Goal: Find specific page/section: Find specific page/section

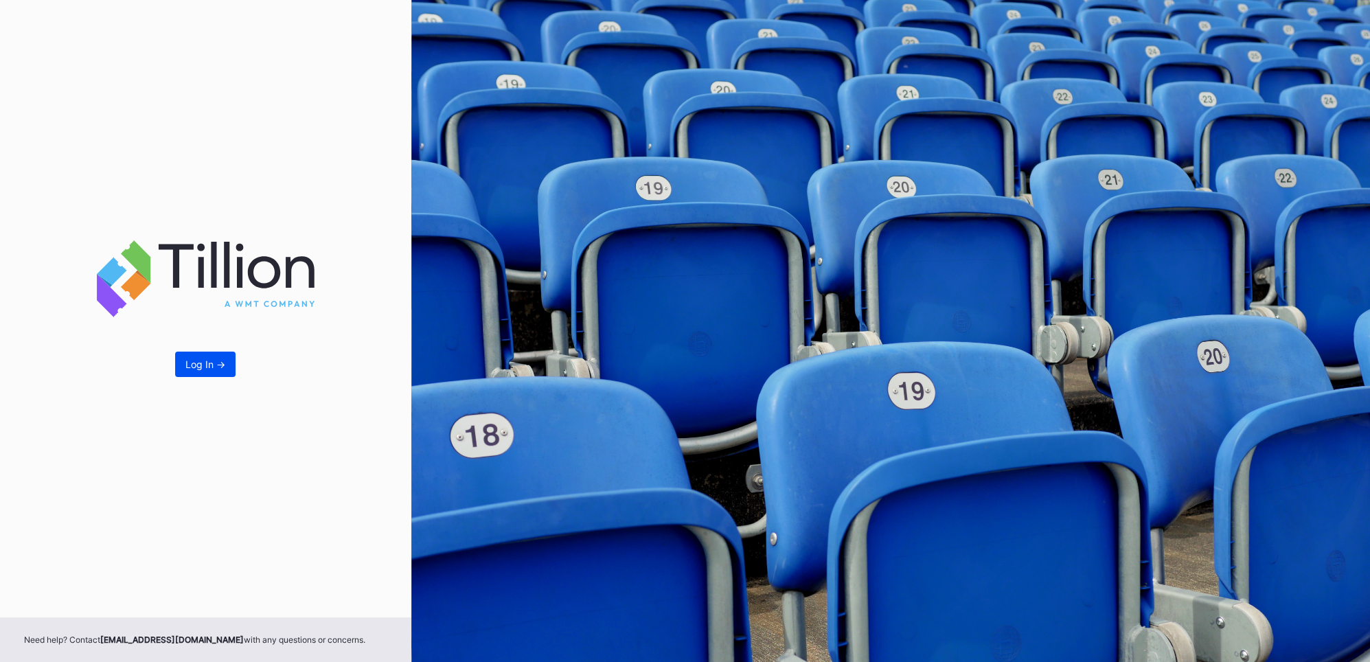
click at [207, 372] on button "Log In ->" at bounding box center [205, 364] width 60 height 25
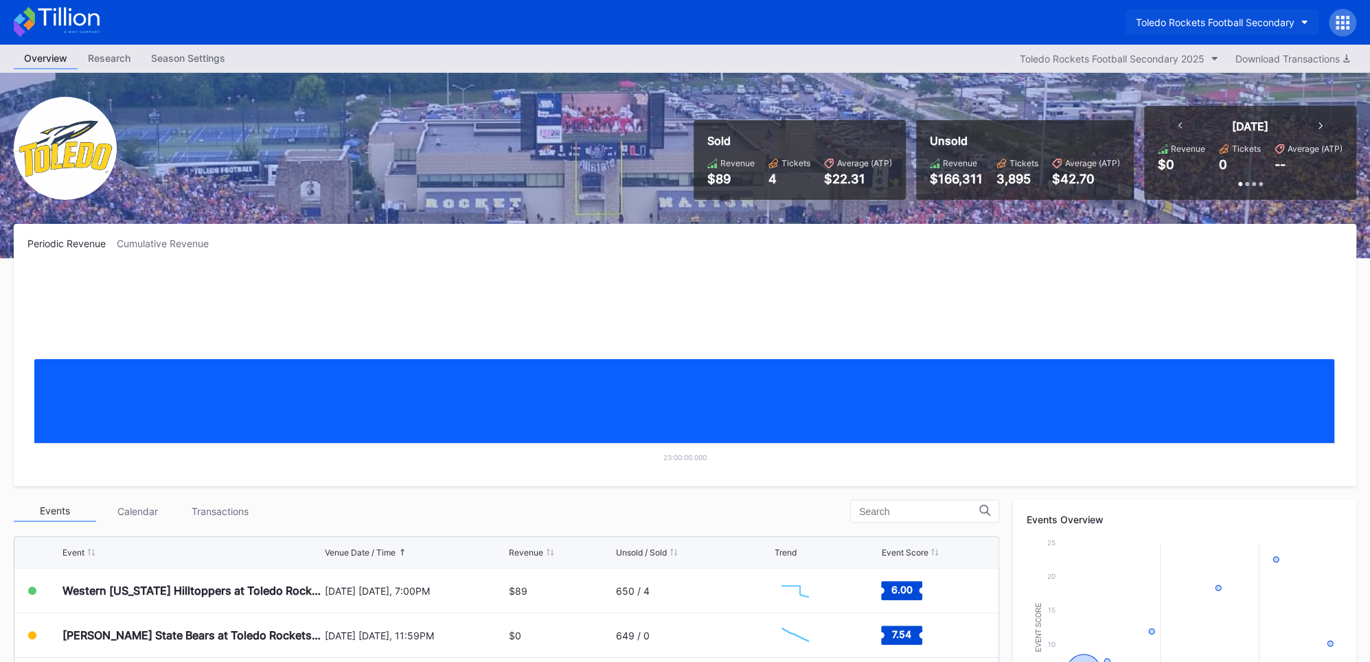
click at [1282, 22] on div "Toledo Rockets Football Secondary" at bounding box center [1215, 22] width 159 height 12
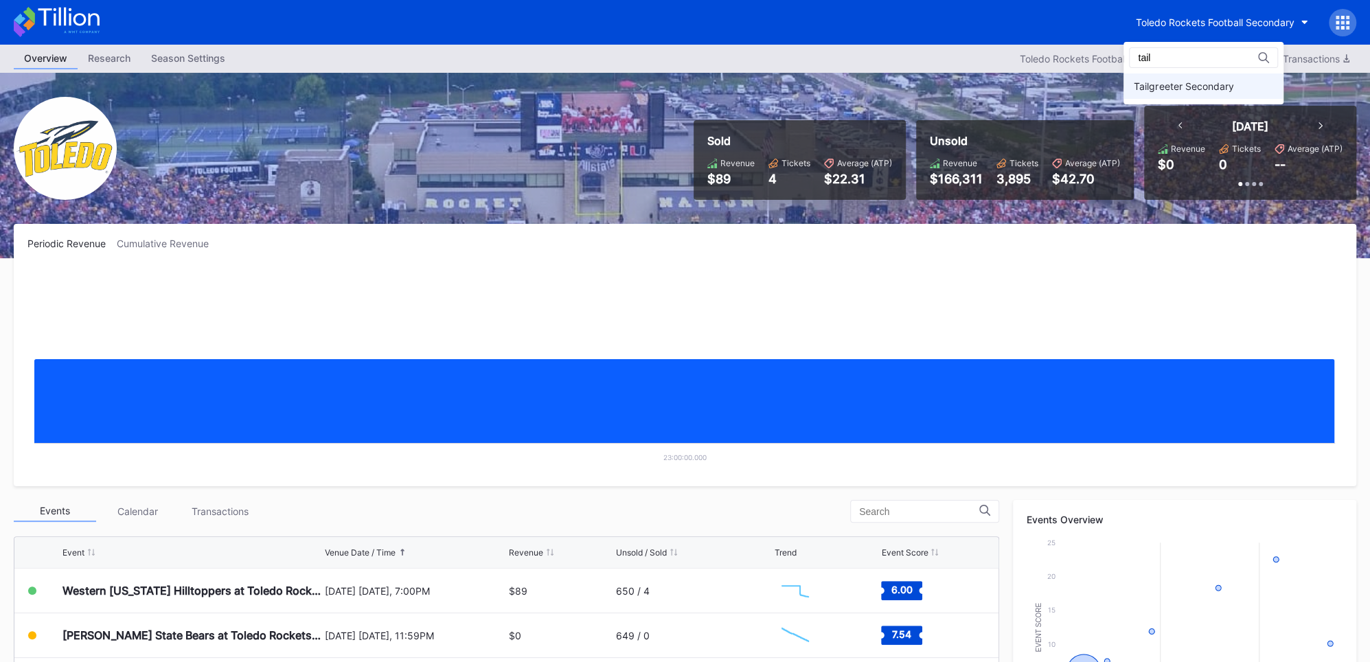
type input "tail"
click at [1200, 93] on div "Tailgreeter Secondary" at bounding box center [1203, 85] width 160 height 25
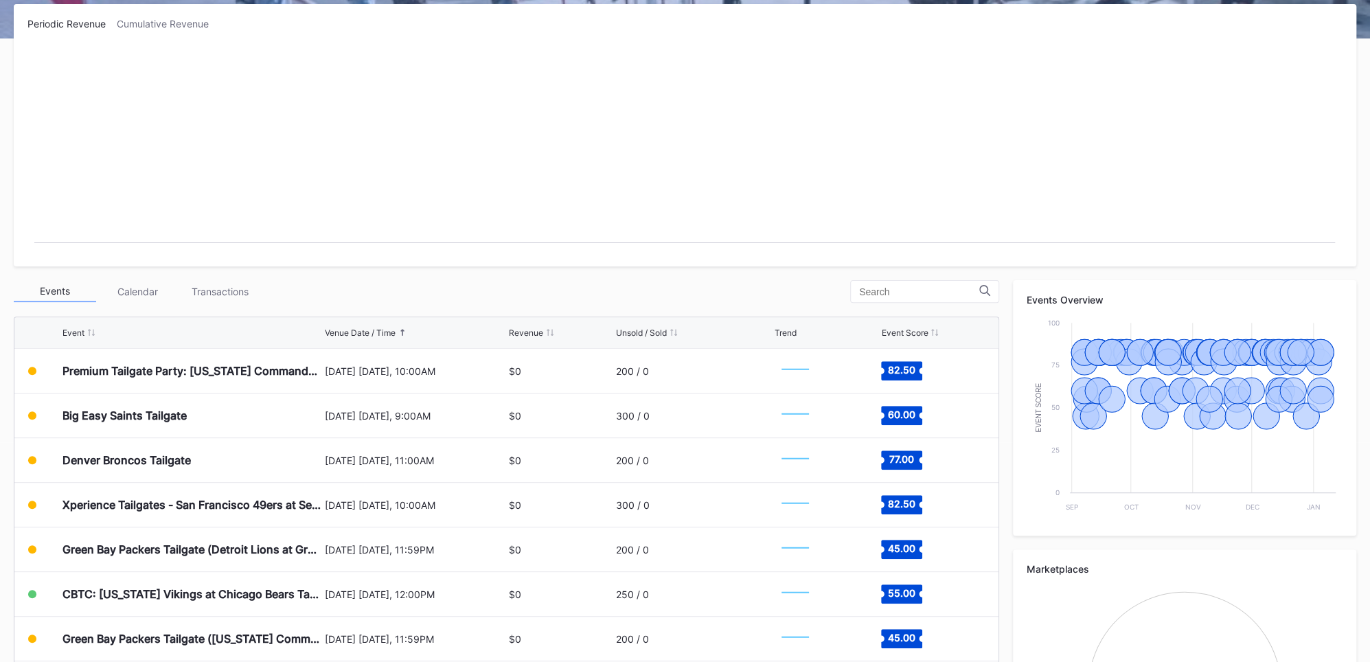
scroll to position [221, 0]
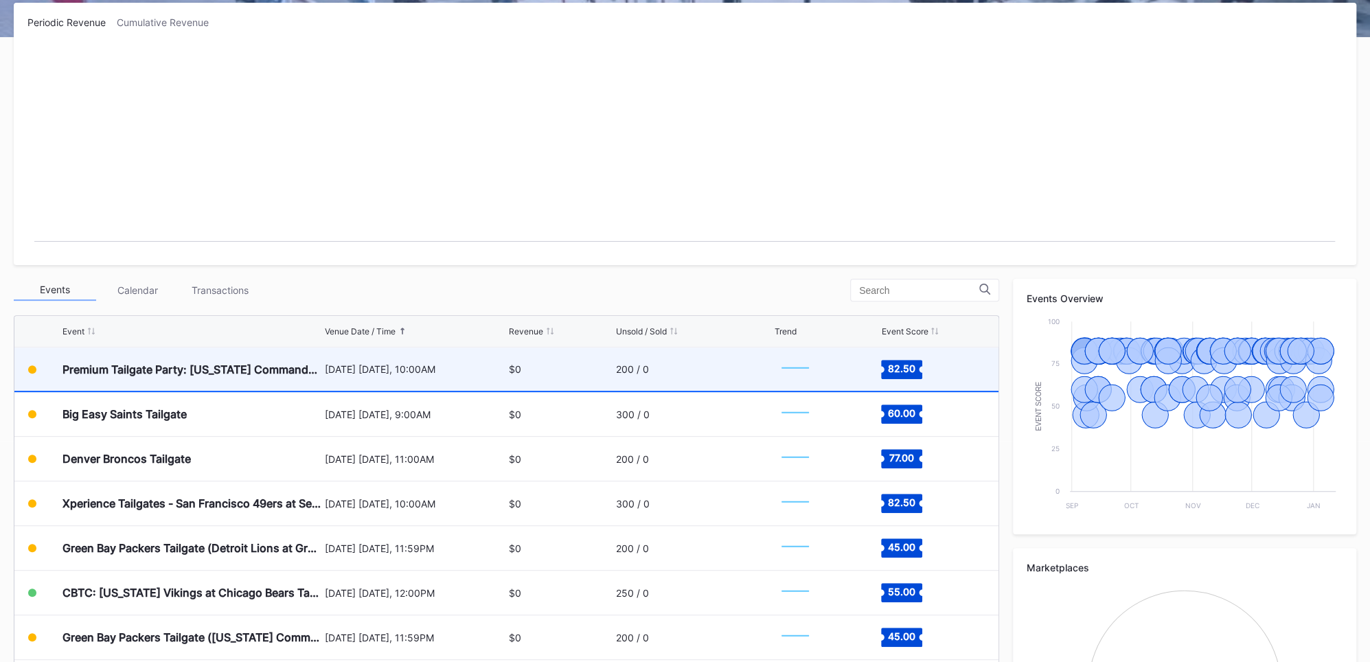
click at [172, 356] on div "Premium Tailgate Party: [US_STATE] Commanders vs. [US_STATE] Giants" at bounding box center [191, 368] width 259 height 43
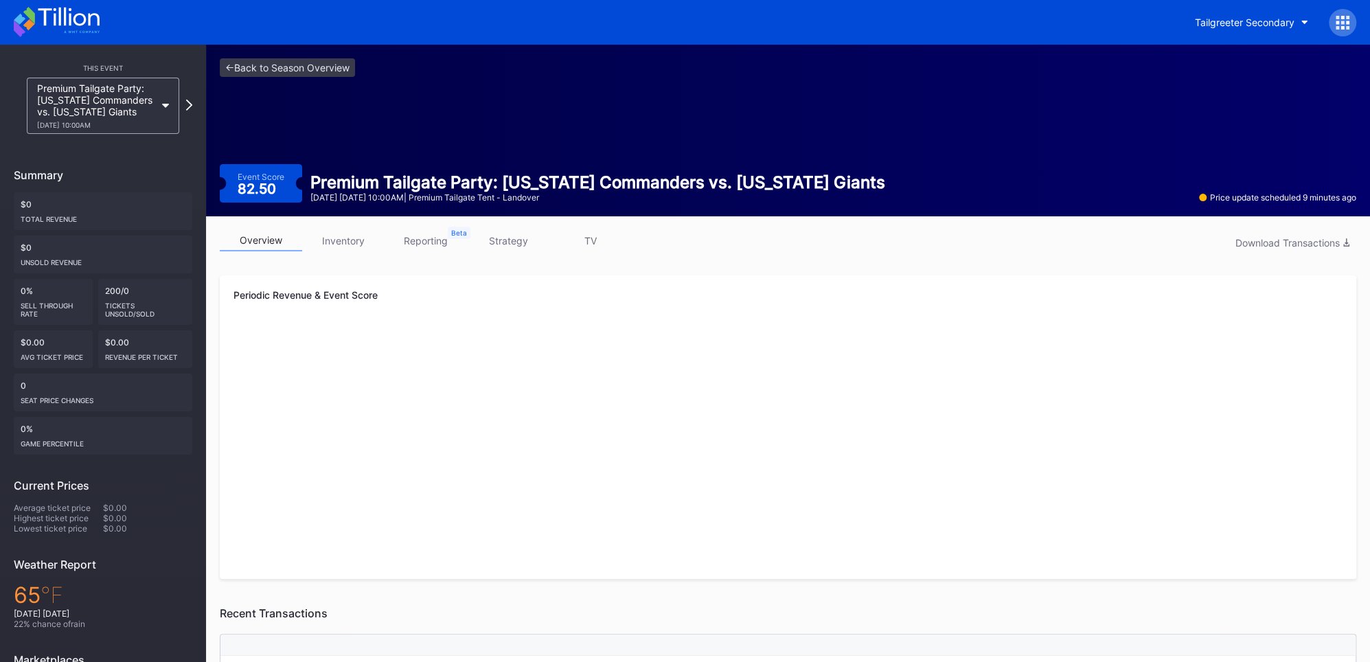
click at [345, 243] on link "inventory" at bounding box center [343, 240] width 82 height 21
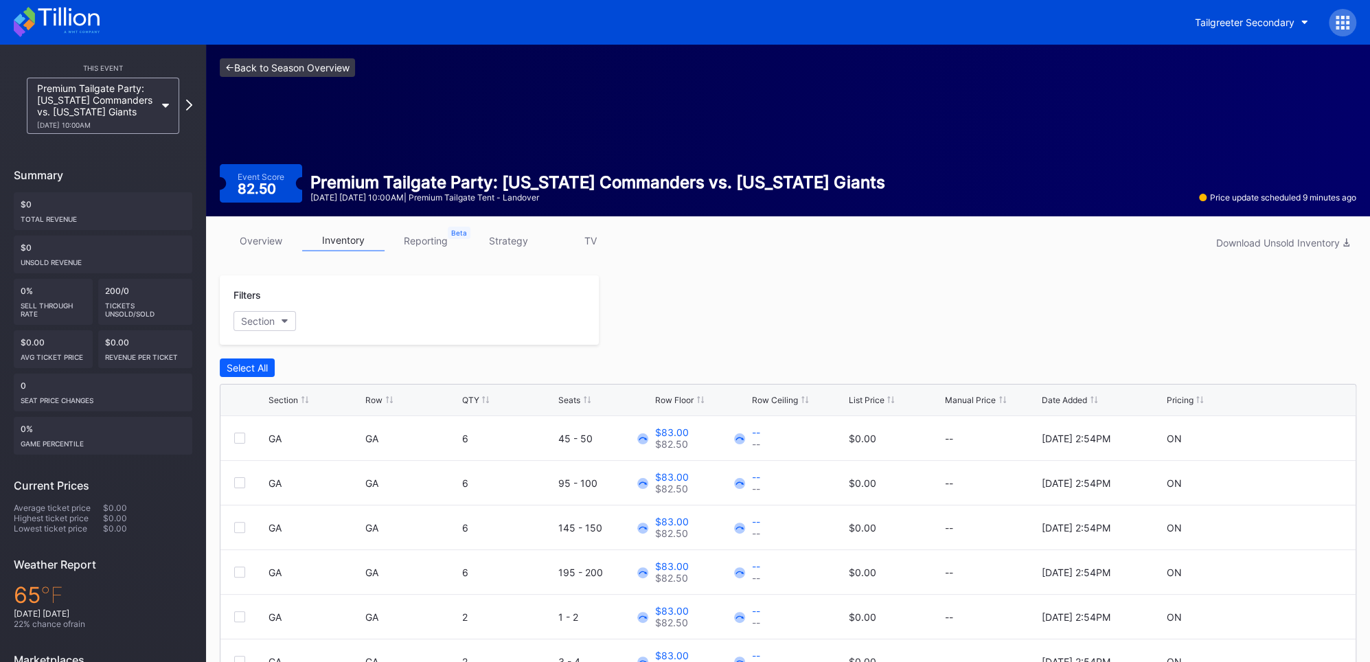
click at [303, 67] on link "<- Back to Season Overview" at bounding box center [287, 67] width 135 height 19
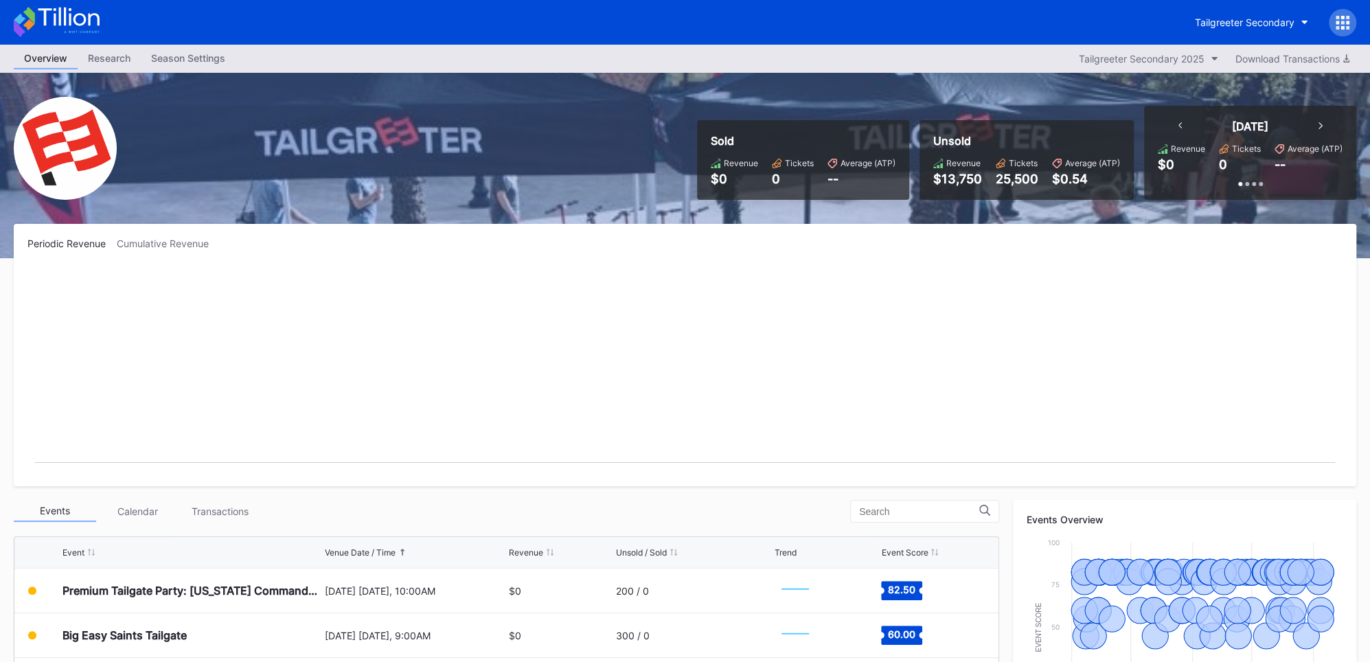
click at [1344, 8] on div "Tailgreeter Secondary" at bounding box center [685, 22] width 1370 height 45
click at [1333, 19] on div at bounding box center [1341, 22] width 27 height 27
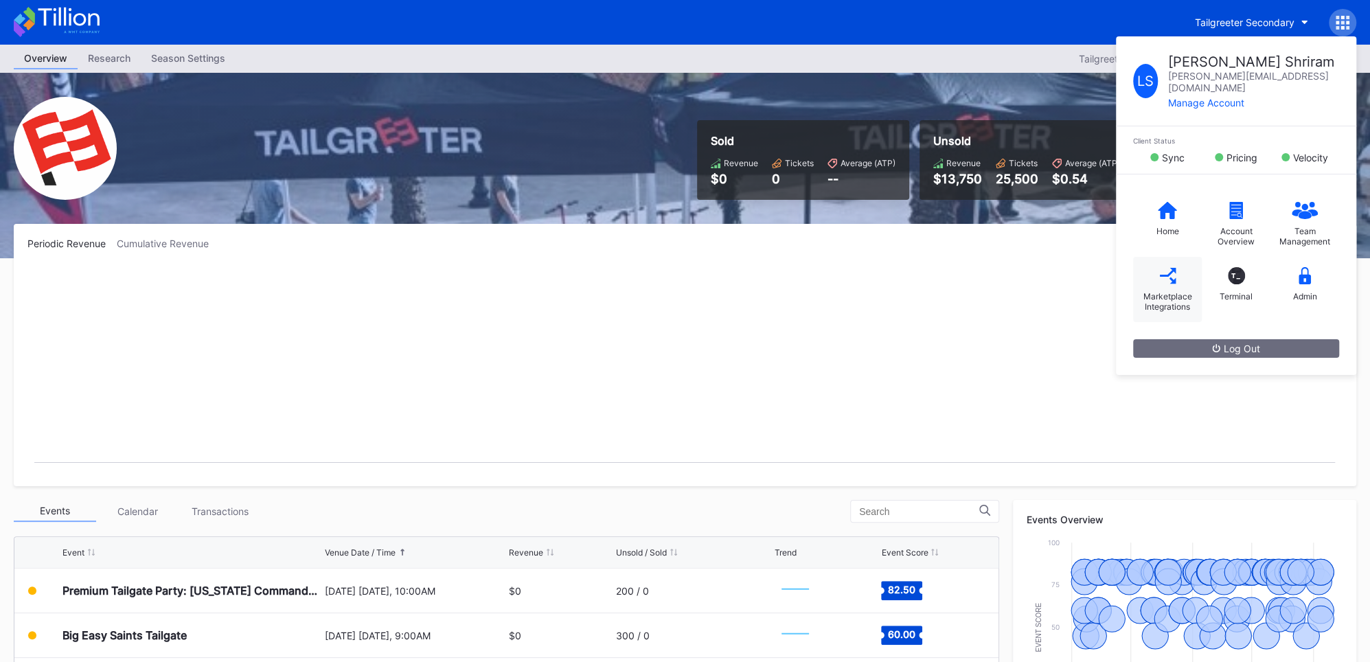
click at [1176, 266] on div "Marketplace Integrations" at bounding box center [1167, 289] width 69 height 65
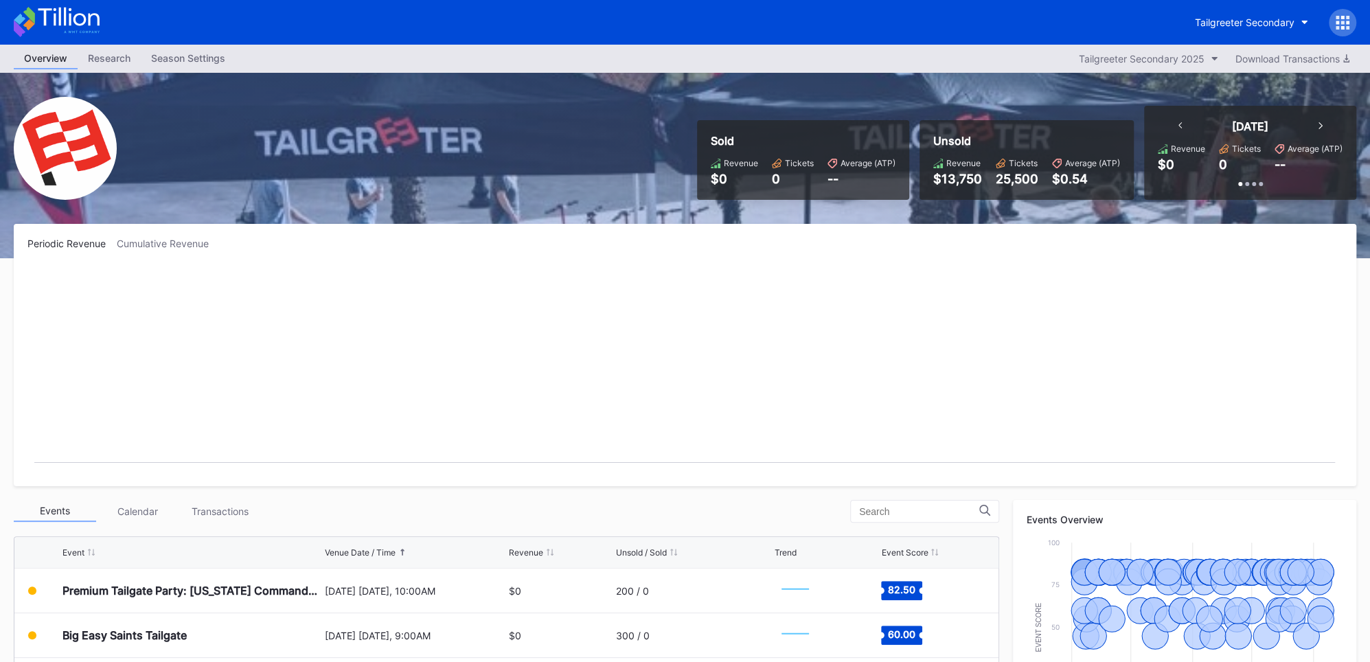
click at [1341, 19] on icon at bounding box center [1342, 23] width 14 height 14
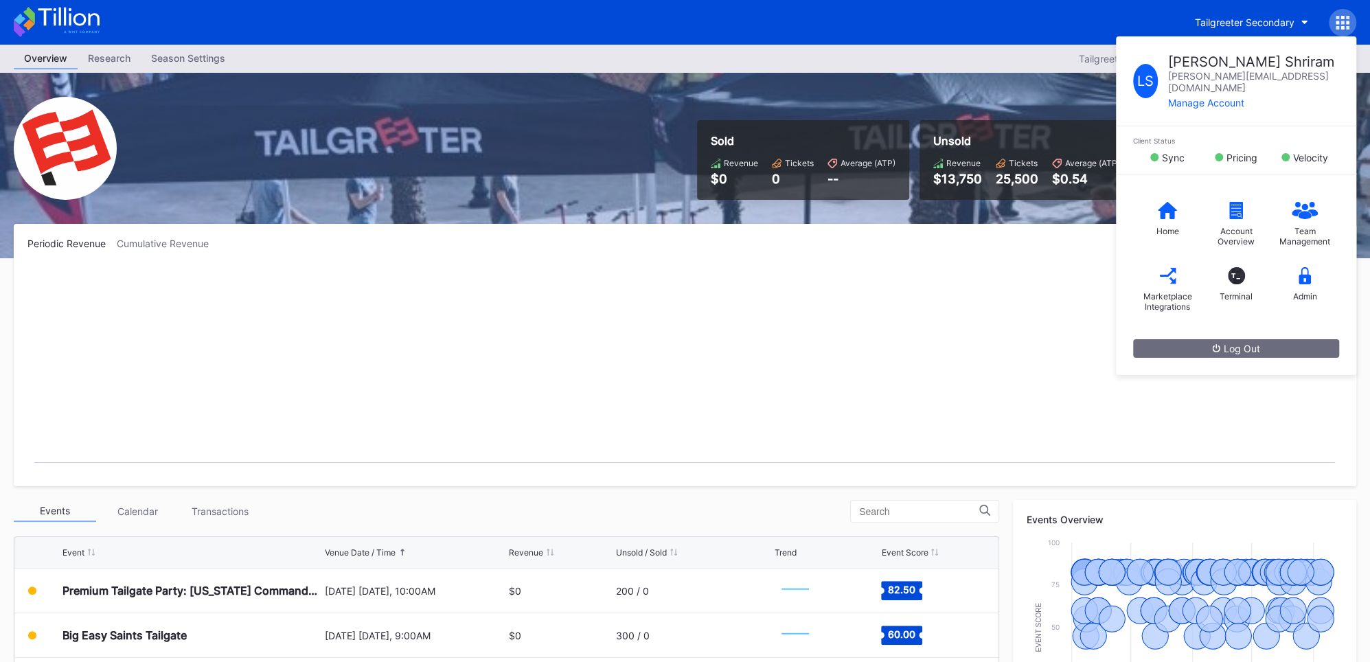
click at [697, 356] on rect "Chart title" at bounding box center [684, 369] width 1314 height 206
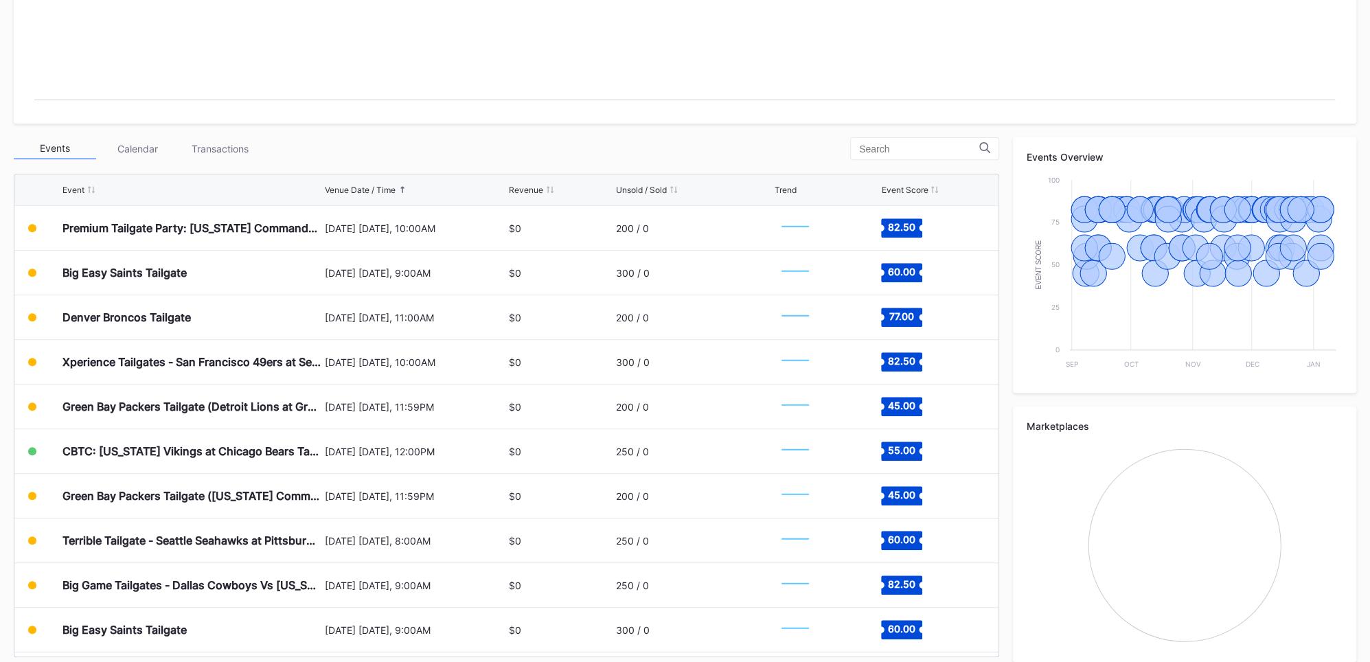
scroll to position [375, 0]
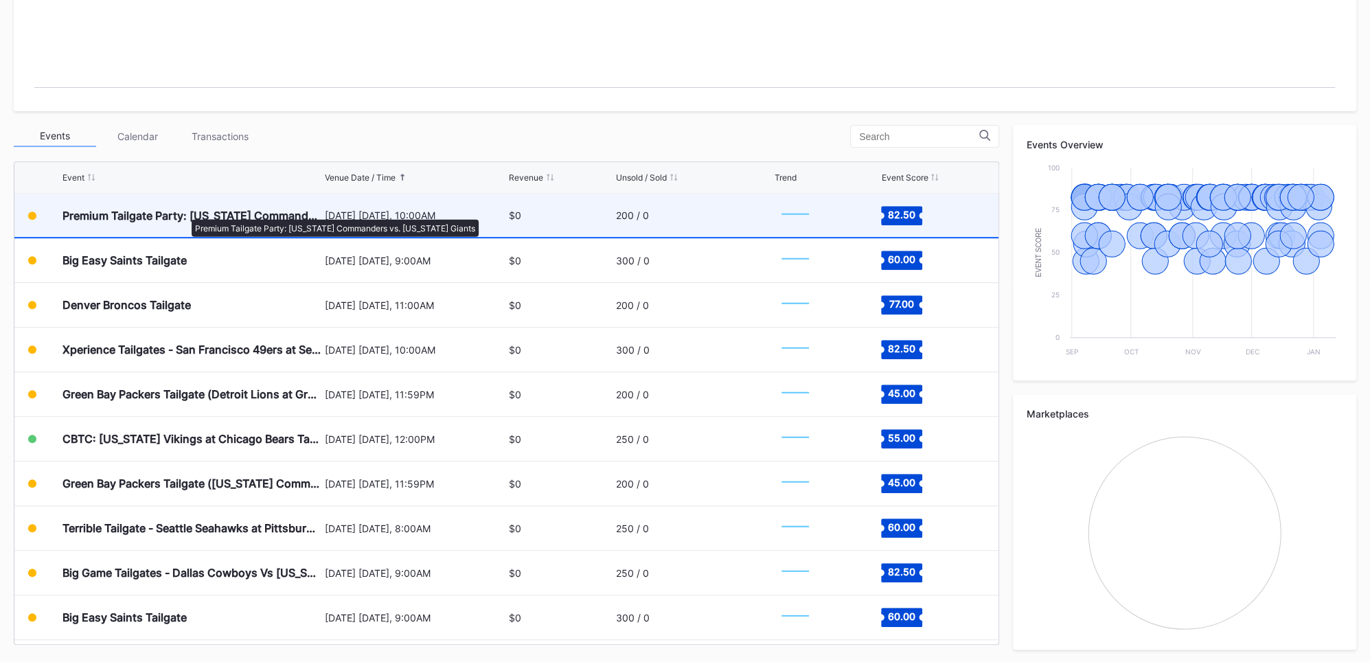
click at [185, 212] on div "Premium Tailgate Party: [US_STATE] Commanders vs. [US_STATE] Giants" at bounding box center [191, 216] width 259 height 14
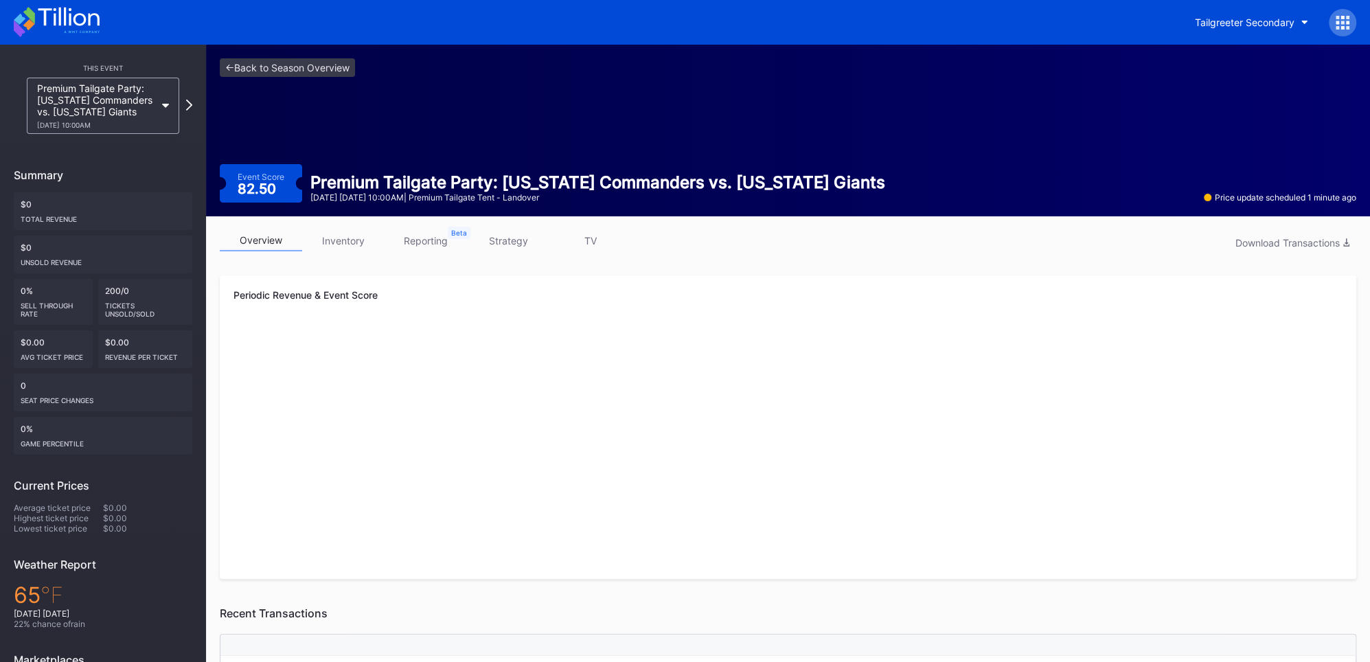
click at [358, 239] on link "inventory" at bounding box center [343, 240] width 82 height 21
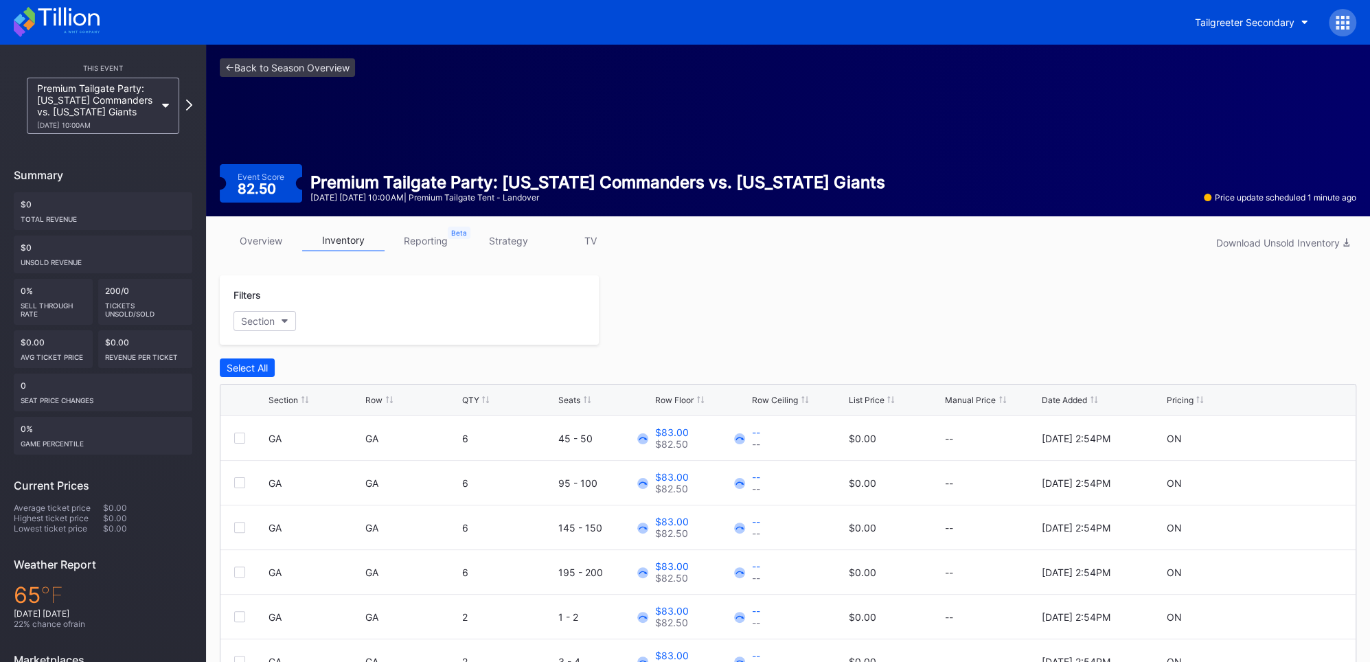
click at [1339, 16] on icon at bounding box center [1342, 23] width 14 height 14
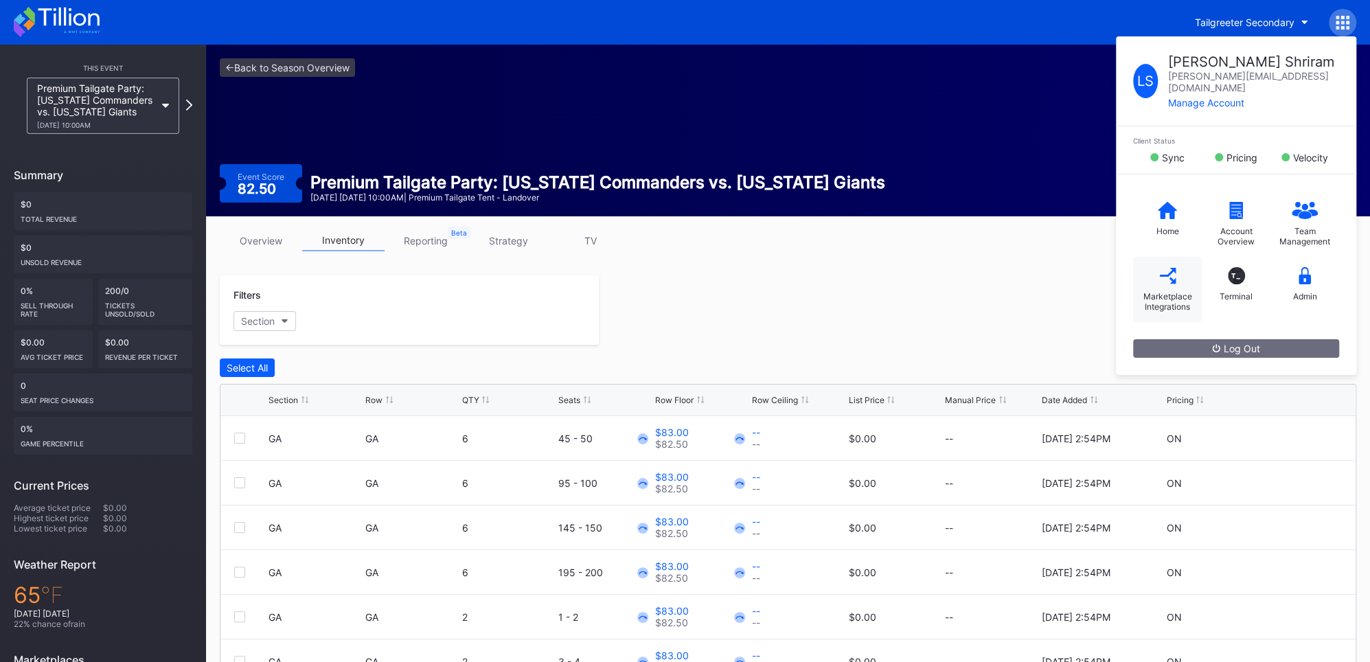
click at [1164, 291] on div "Marketplace Integrations" at bounding box center [1167, 301] width 55 height 21
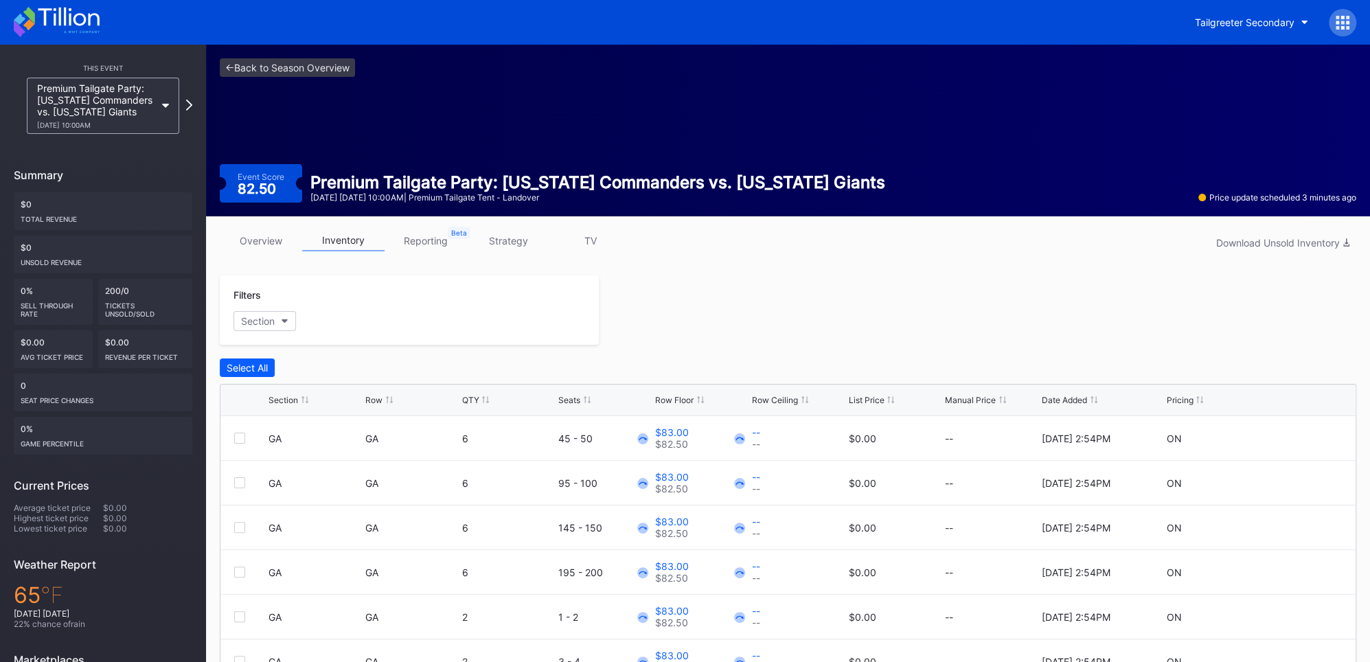
click at [1344, 23] on icon at bounding box center [1342, 23] width 14 height 14
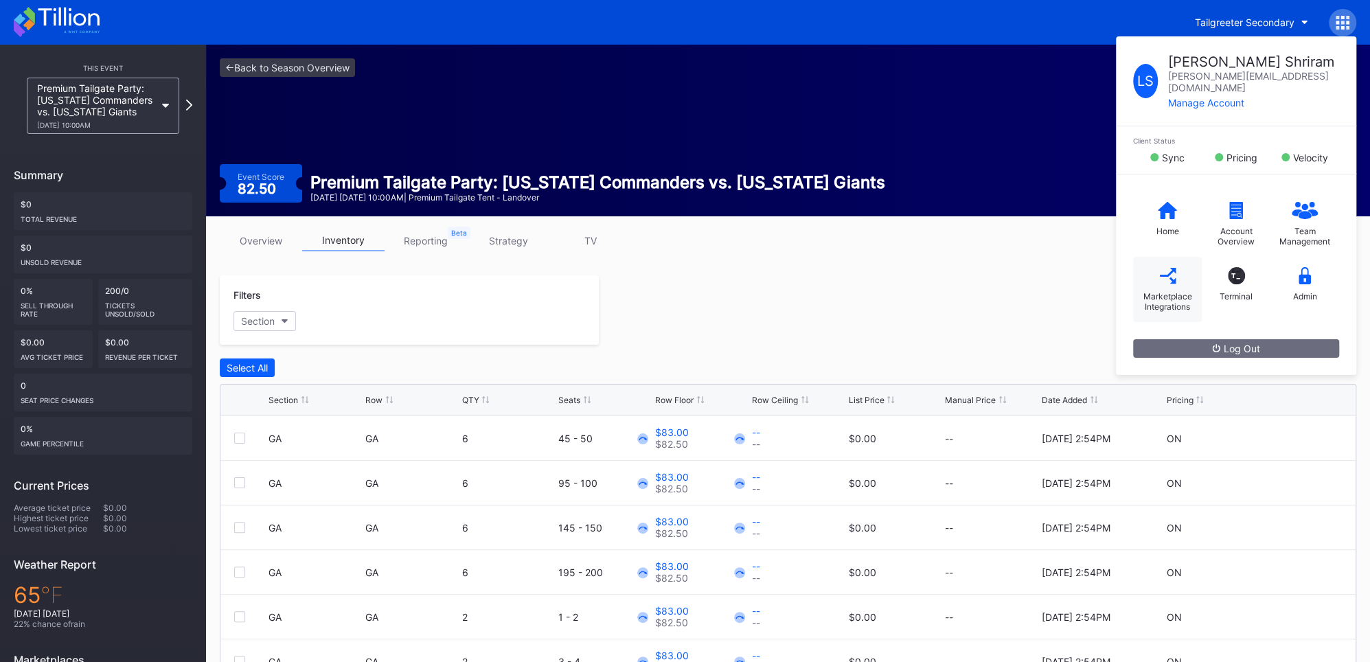
click at [1177, 257] on div "Marketplace Integrations" at bounding box center [1167, 289] width 69 height 65
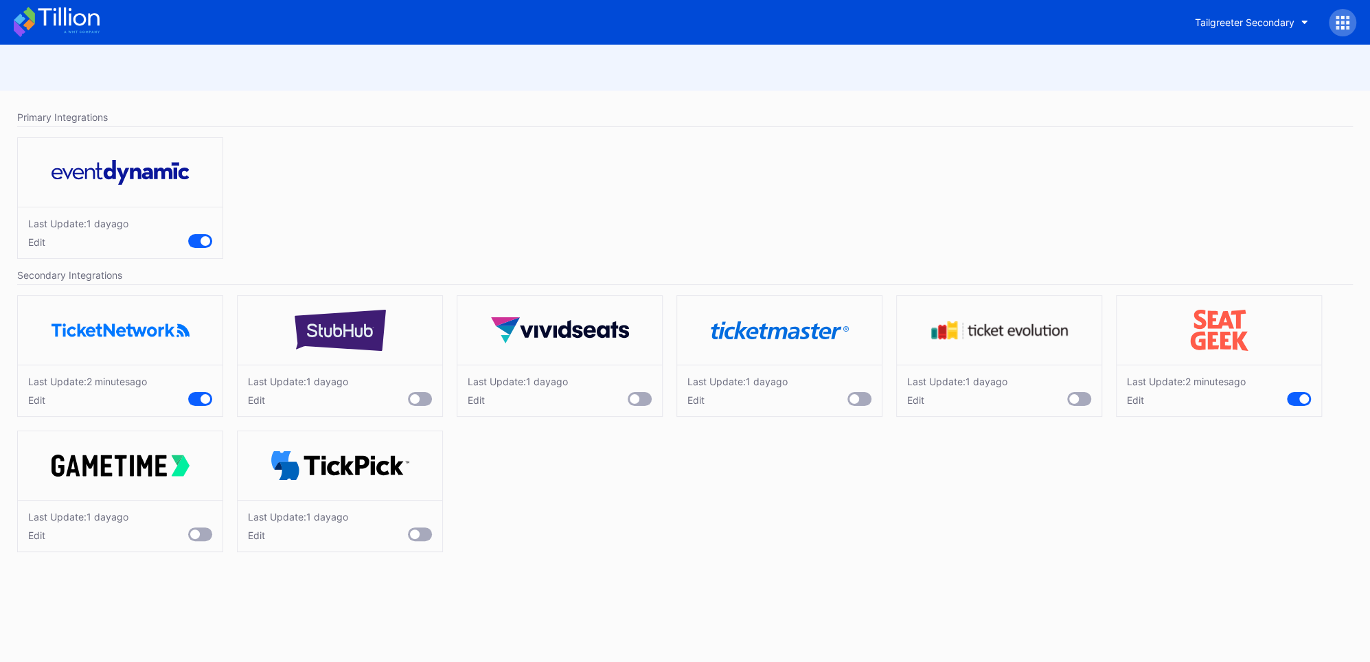
click at [87, 30] on icon at bounding box center [57, 22] width 86 height 30
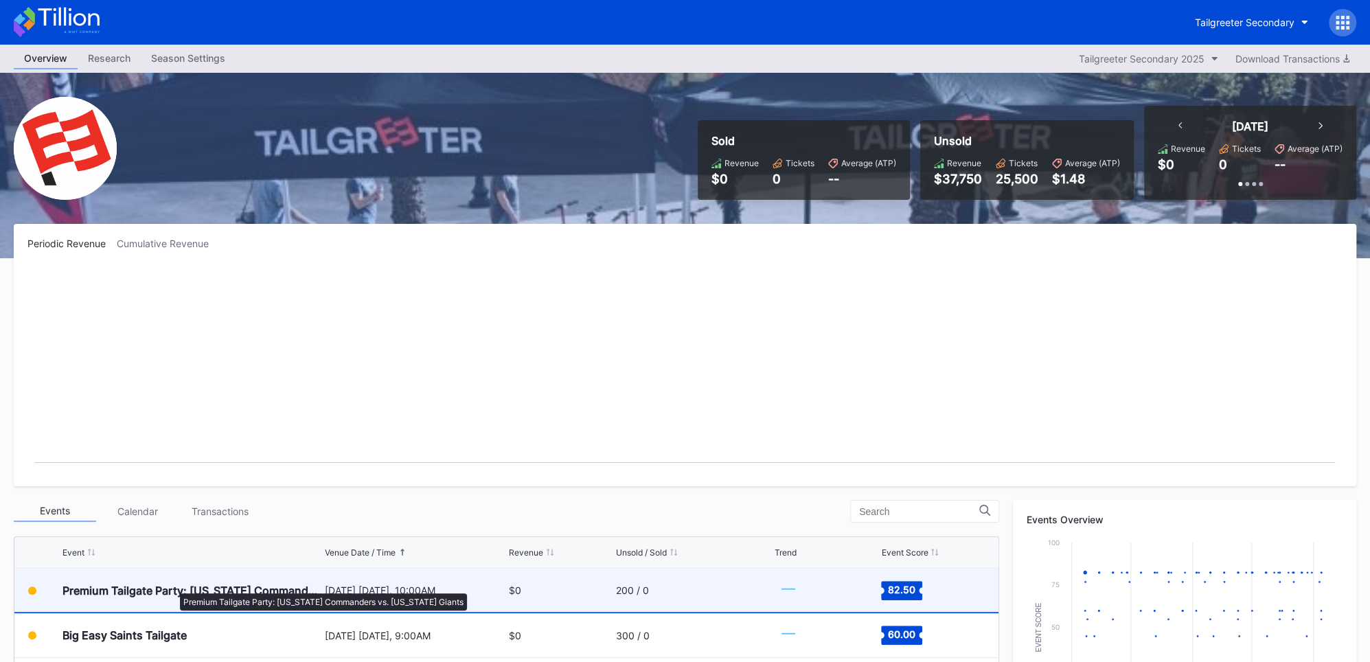
click at [173, 586] on div "Premium Tailgate Party: [US_STATE] Commanders vs. [US_STATE] Giants" at bounding box center [191, 591] width 259 height 14
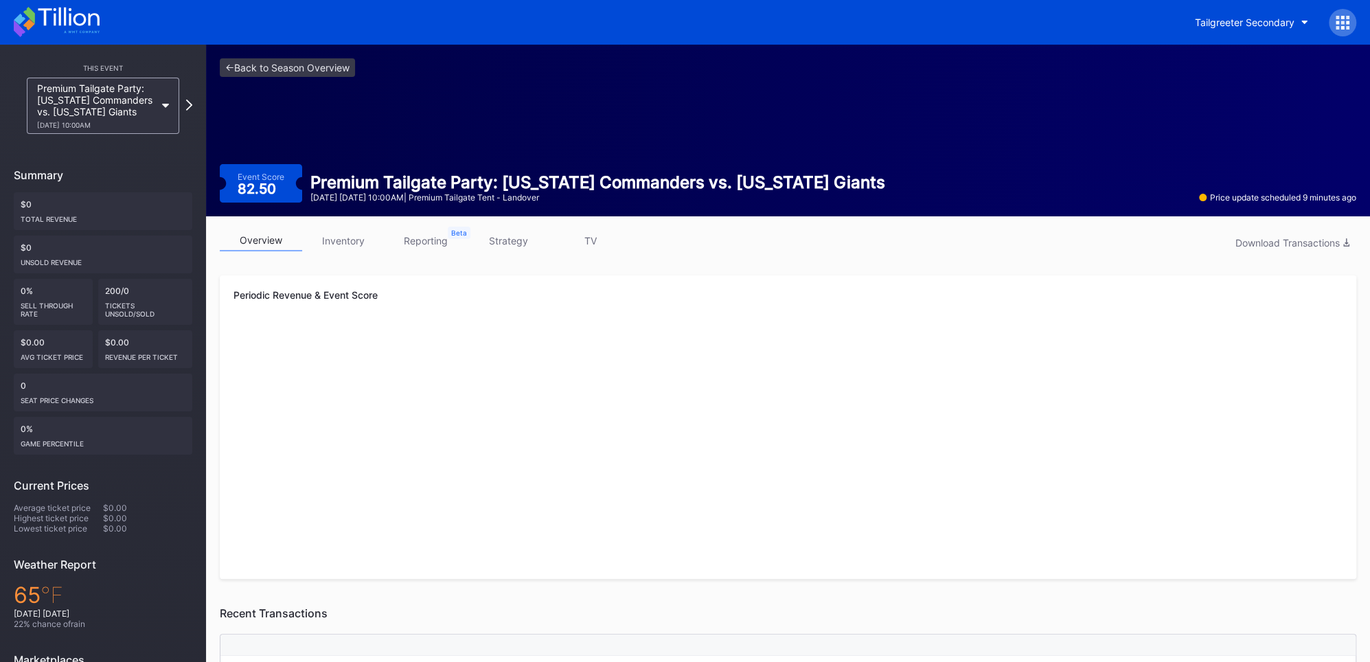
click at [354, 238] on link "inventory" at bounding box center [343, 240] width 82 height 21
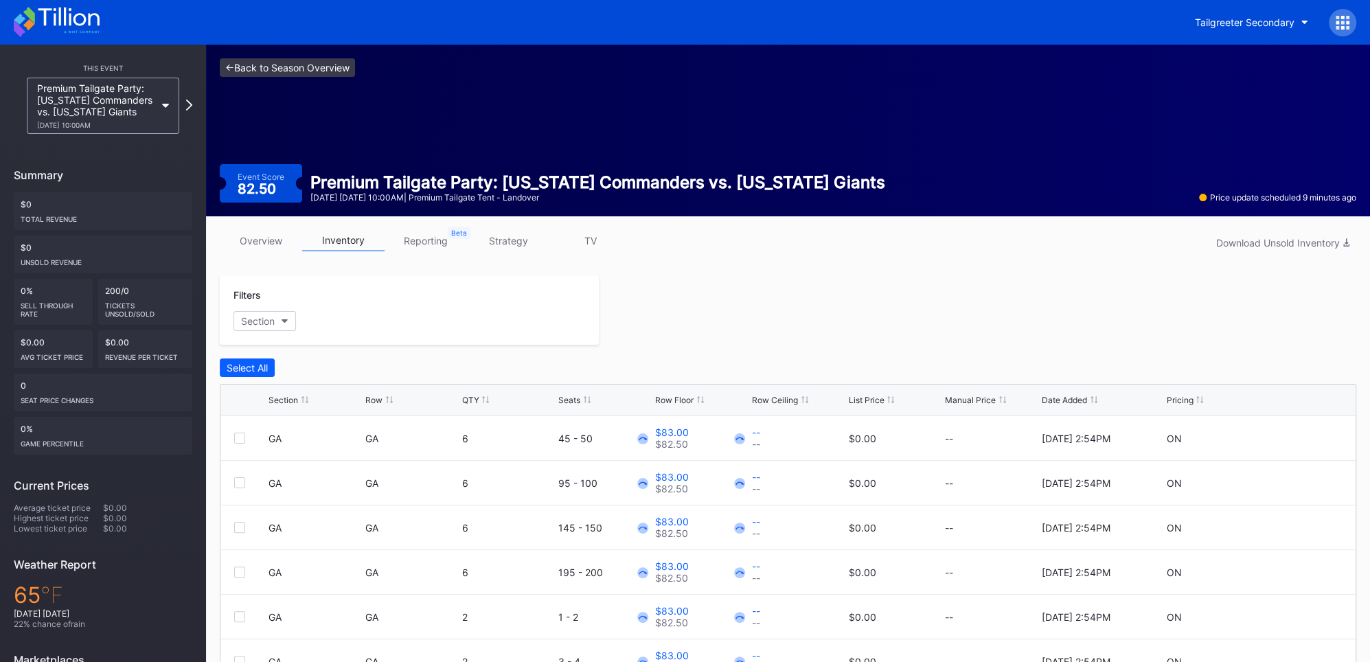
click at [248, 65] on link "<- Back to Season Overview" at bounding box center [287, 67] width 135 height 19
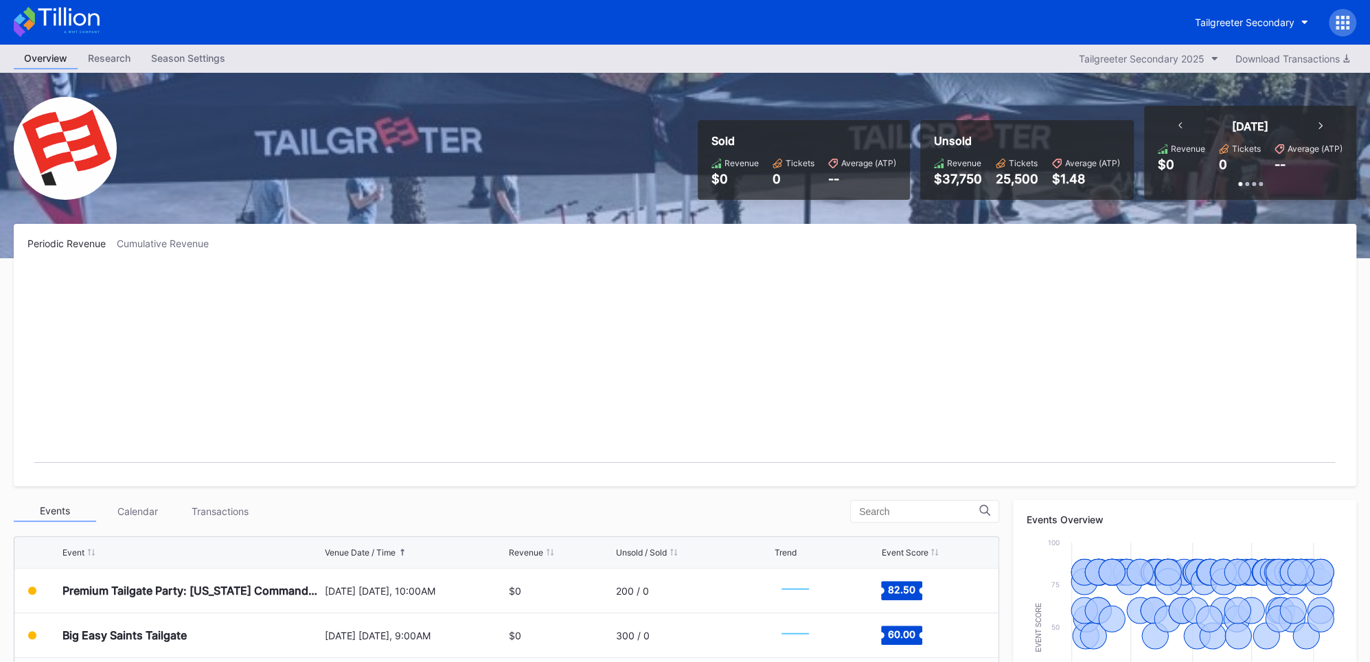
click at [1337, 23] on icon at bounding box center [1336, 22] width 3 height 3
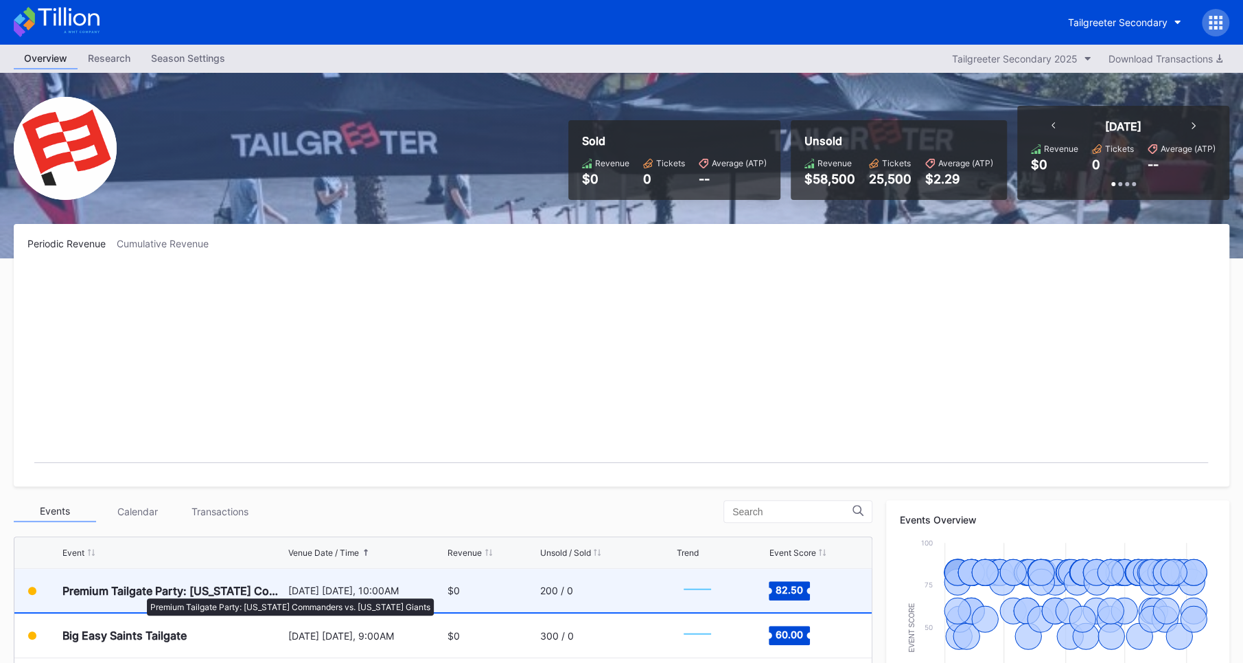
click at [140, 591] on div "Premium Tailgate Party: [US_STATE] Commanders vs. [US_STATE] Giants" at bounding box center [173, 591] width 222 height 14
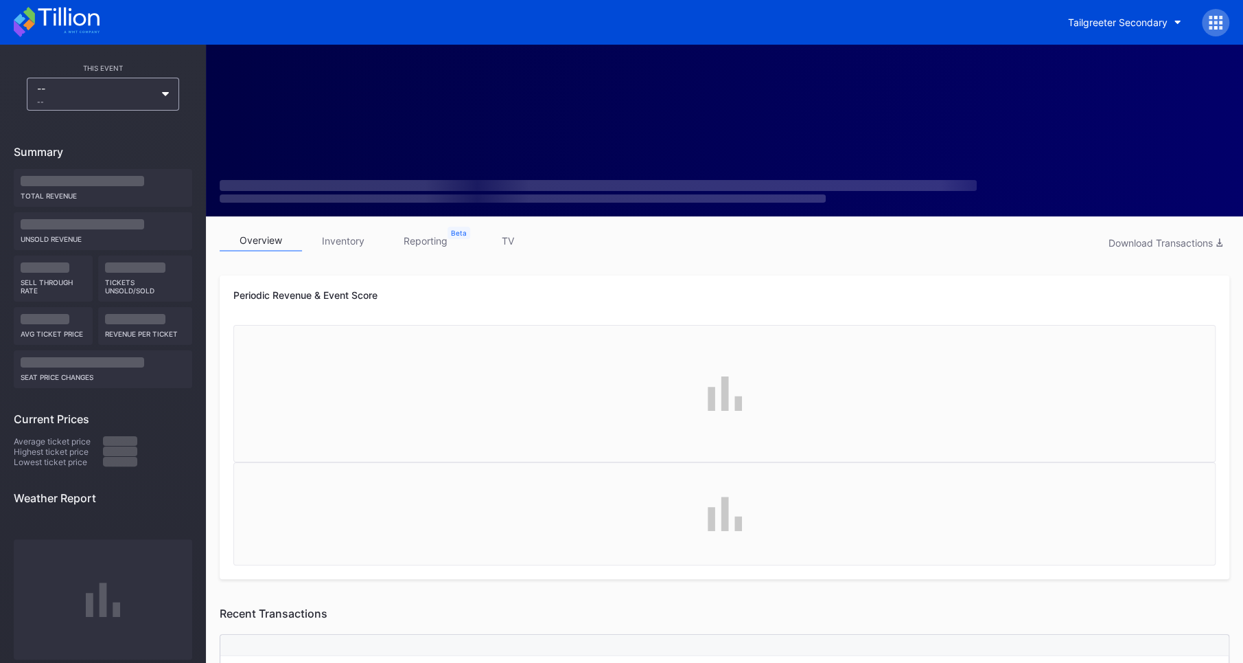
click at [140, 591] on div at bounding box center [103, 599] width 178 height 120
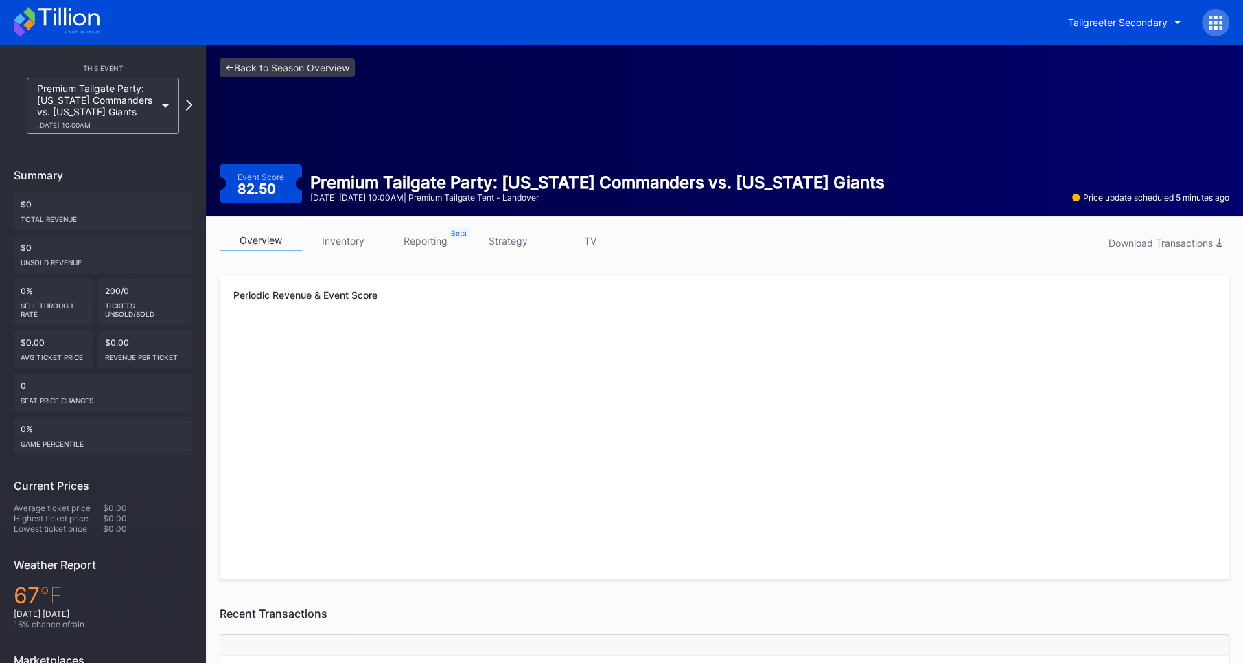
click at [351, 244] on link "inventory" at bounding box center [343, 240] width 82 height 21
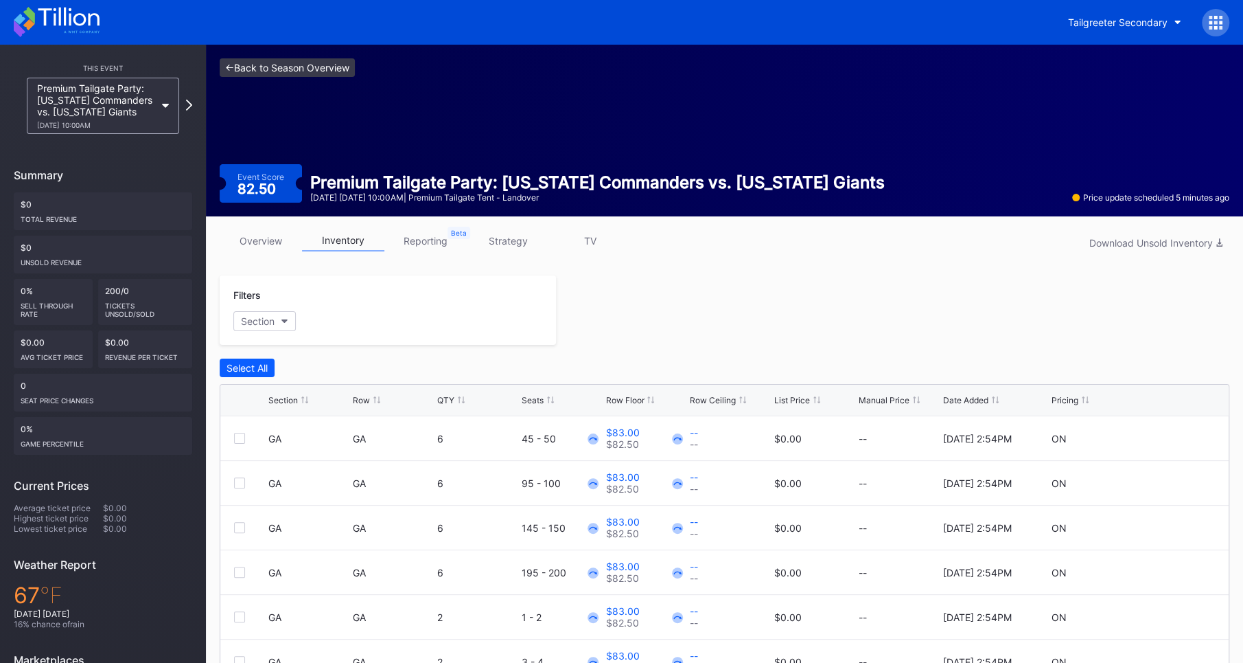
click at [275, 73] on link "<- Back to Season Overview" at bounding box center [287, 67] width 135 height 19
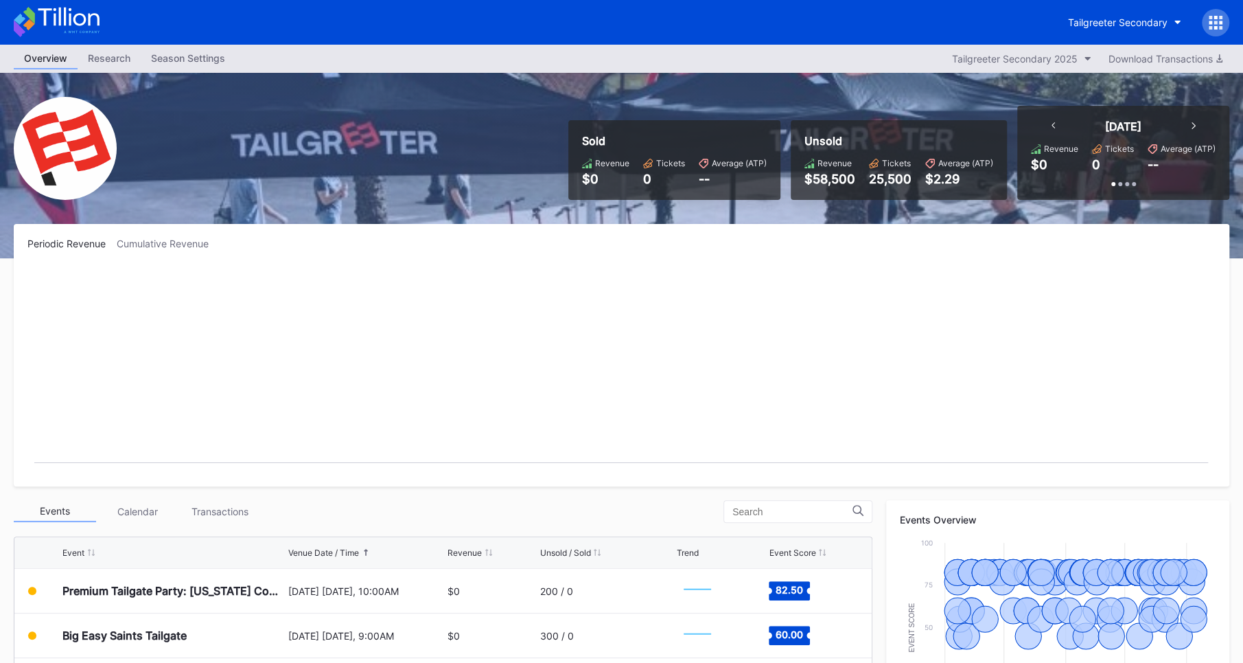
click at [1207, 17] on div at bounding box center [1215, 22] width 27 height 27
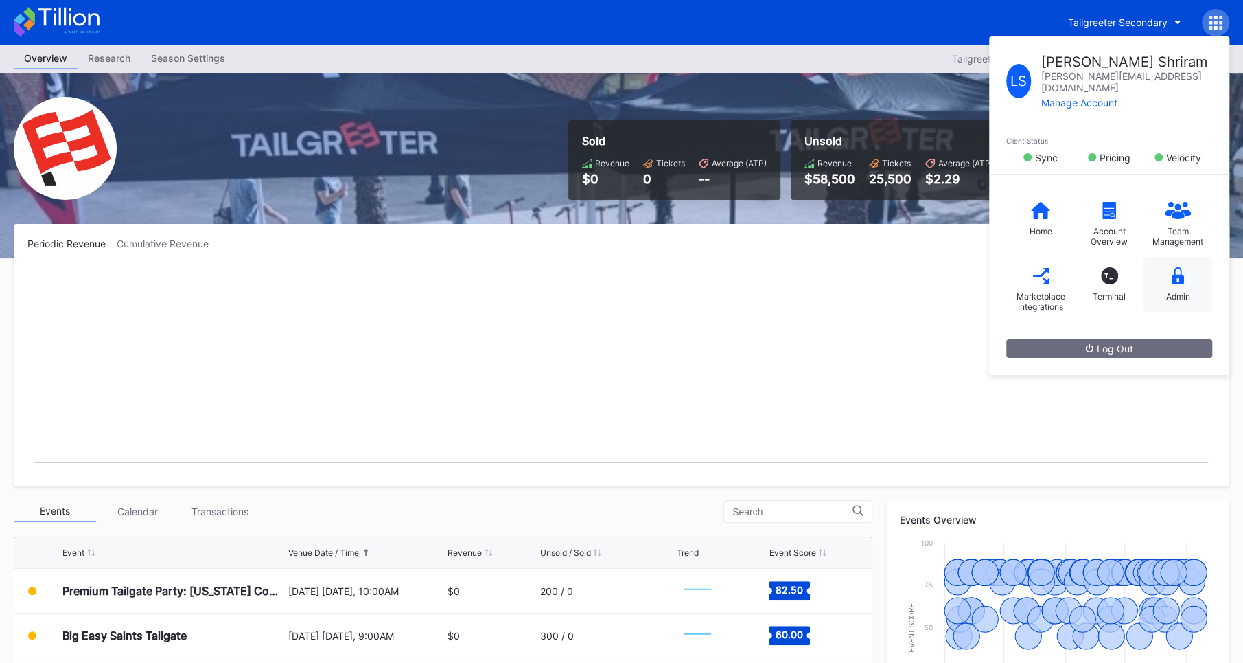
click at [1161, 257] on div "Admin" at bounding box center [1178, 284] width 69 height 55
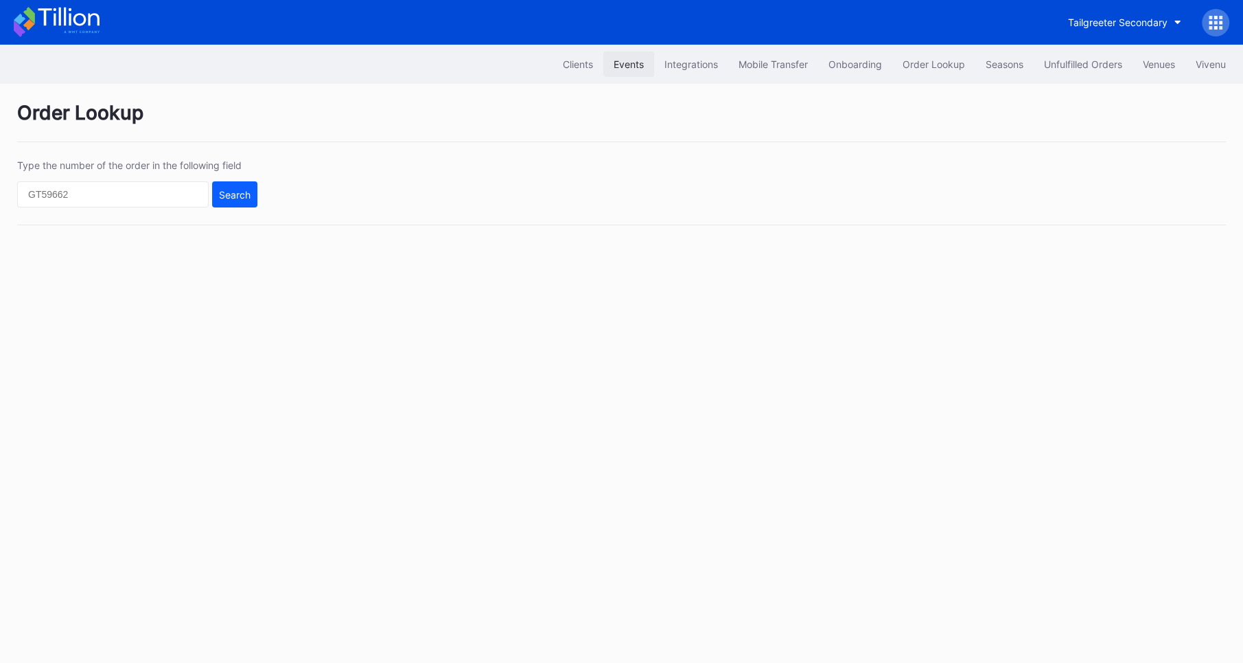
click at [621, 69] on div "Events" at bounding box center [629, 64] width 30 height 12
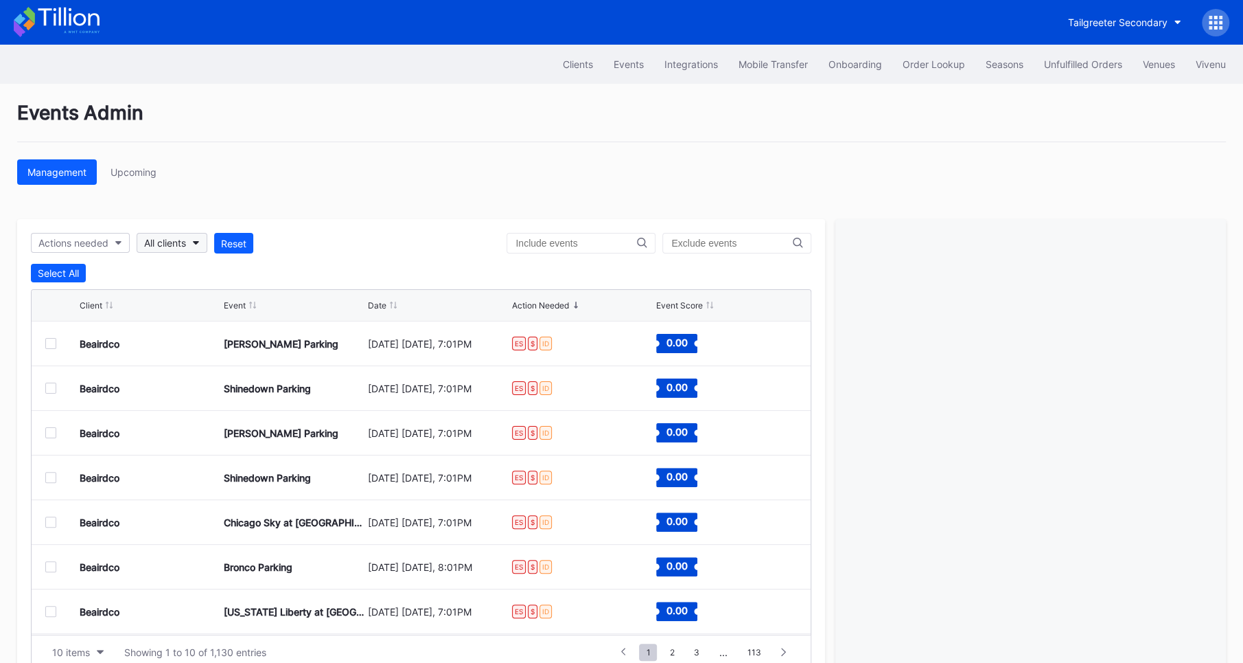
click at [184, 237] on div "All clients" at bounding box center [165, 243] width 42 height 12
type input "tail"
click at [198, 297] on div "Tailgreeter Secondary" at bounding box center [198, 303] width 100 height 12
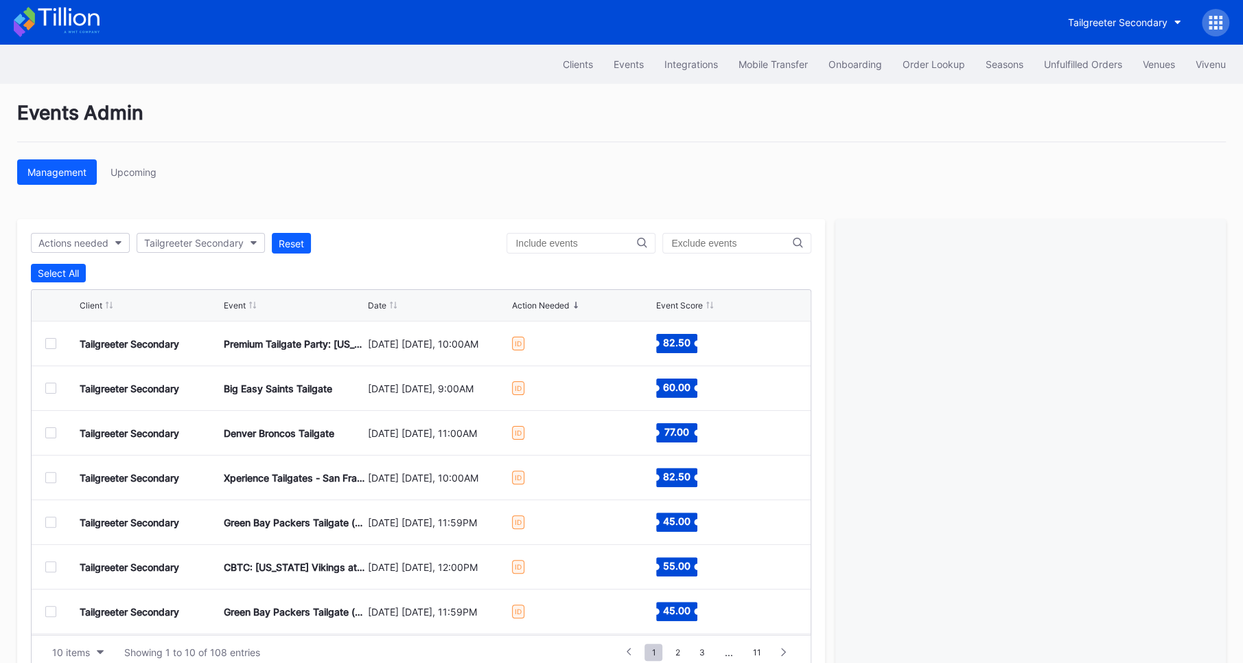
click at [52, 340] on div at bounding box center [50, 343] width 11 height 11
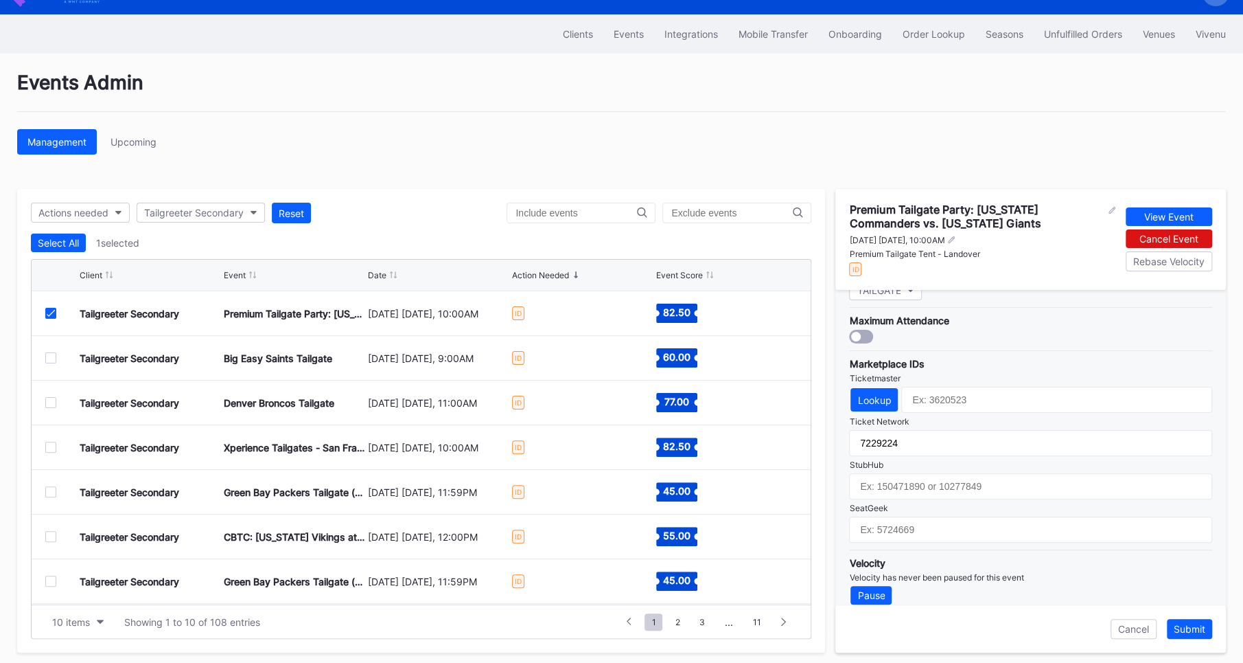
scroll to position [34, 0]
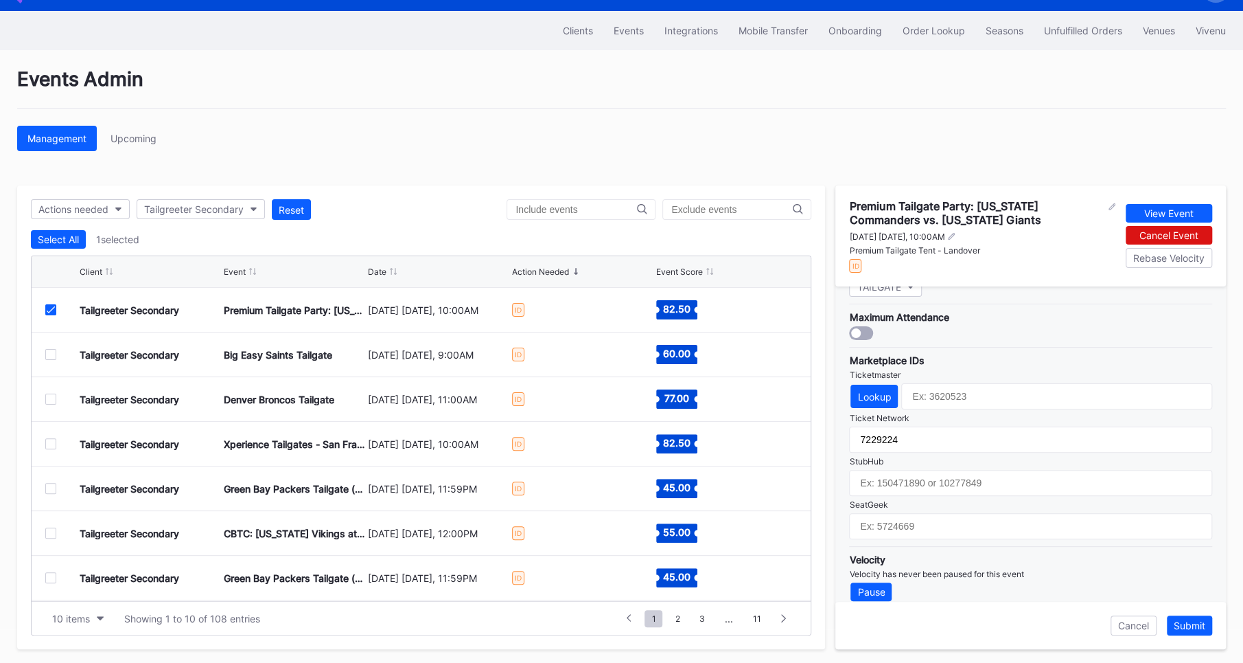
click at [54, 349] on div at bounding box center [50, 354] width 11 height 11
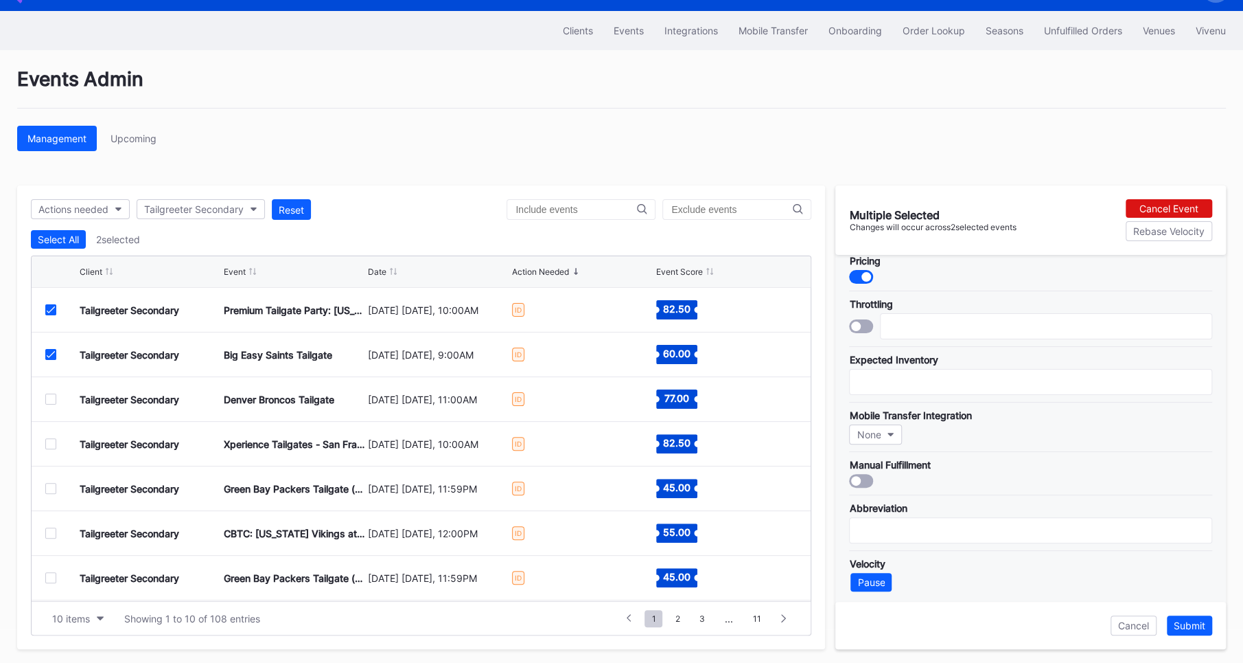
click at [54, 310] on div at bounding box center [50, 309] width 11 height 11
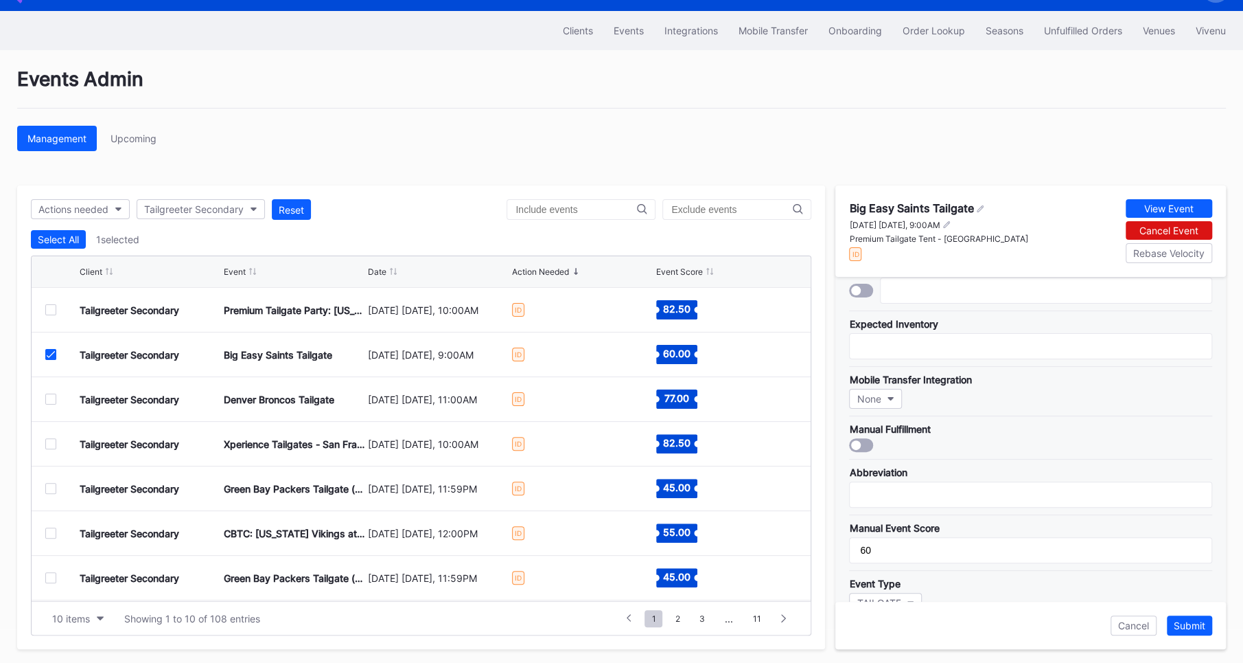
scroll to position [0, 0]
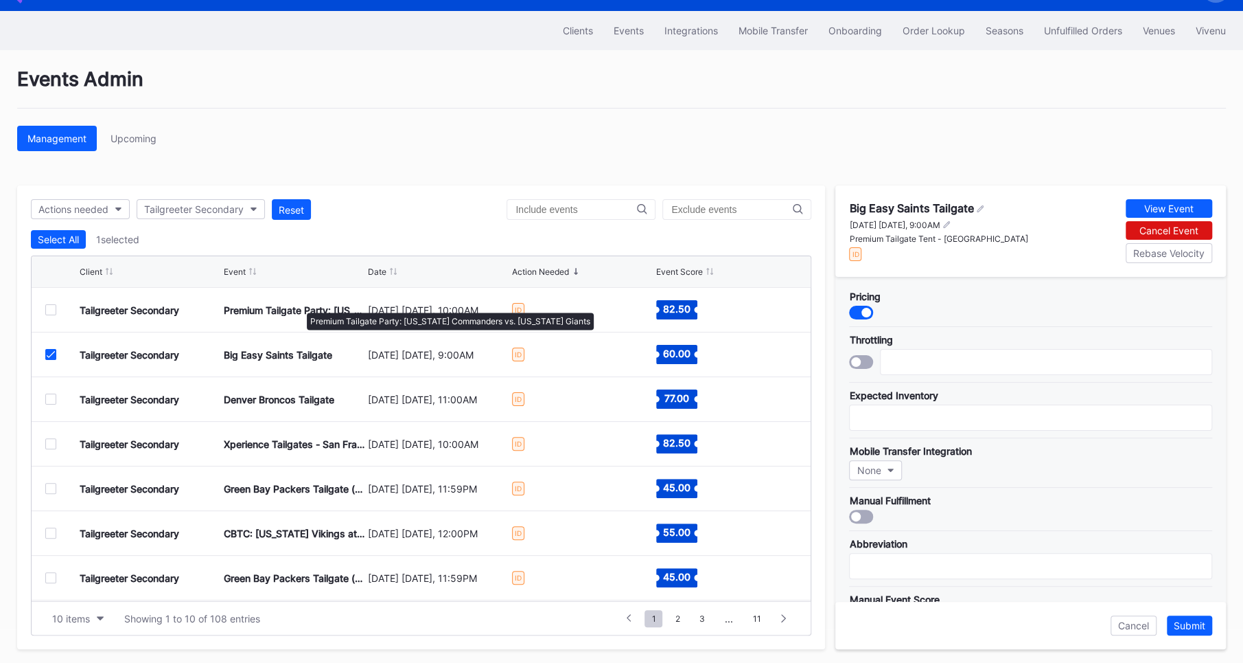
click at [300, 306] on div "Premium Tailgate Party: [US_STATE] Commanders vs. [US_STATE] Giants" at bounding box center [294, 310] width 141 height 12
click at [51, 304] on div at bounding box center [50, 309] width 11 height 11
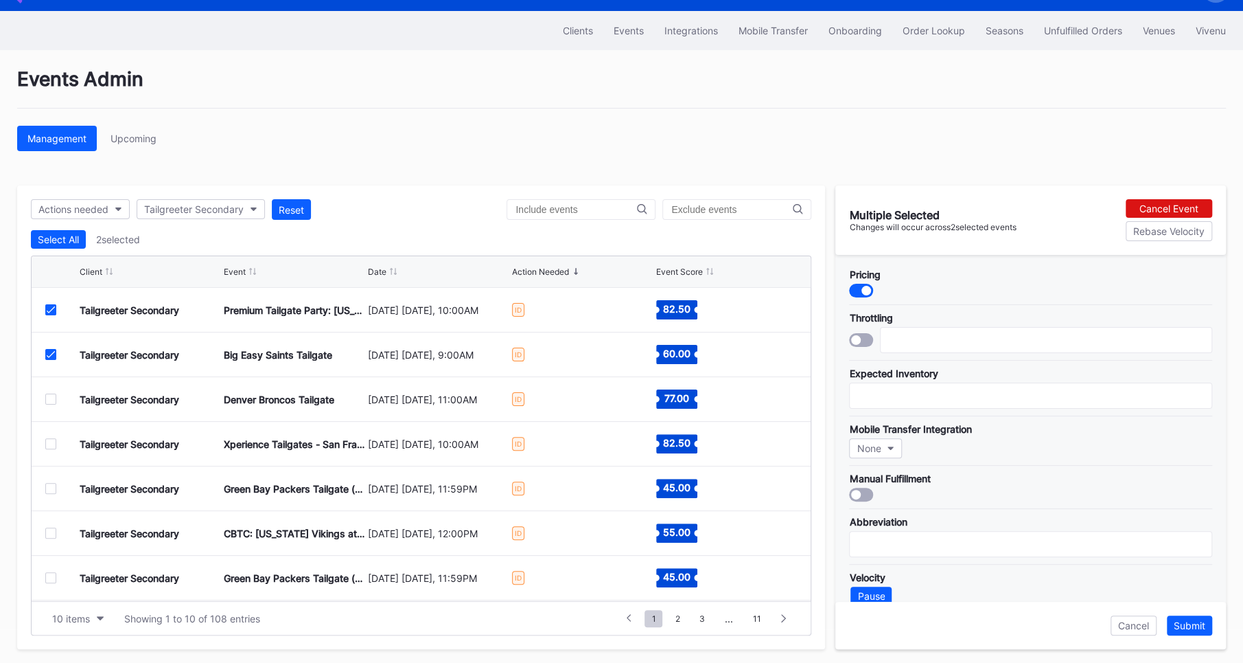
click at [53, 351] on icon at bounding box center [51, 354] width 8 height 7
